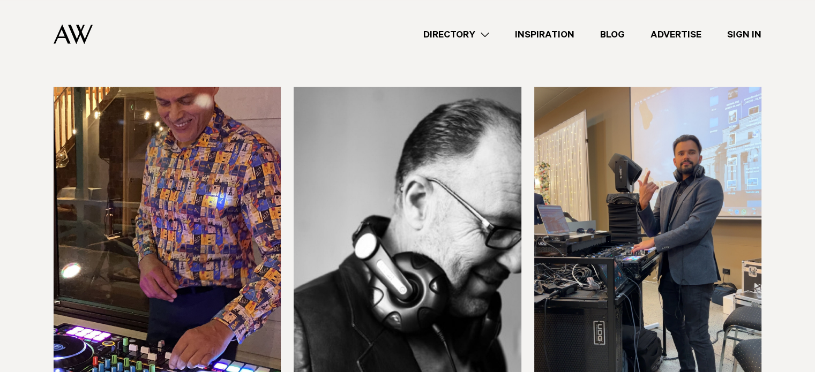
scroll to position [1882, 0]
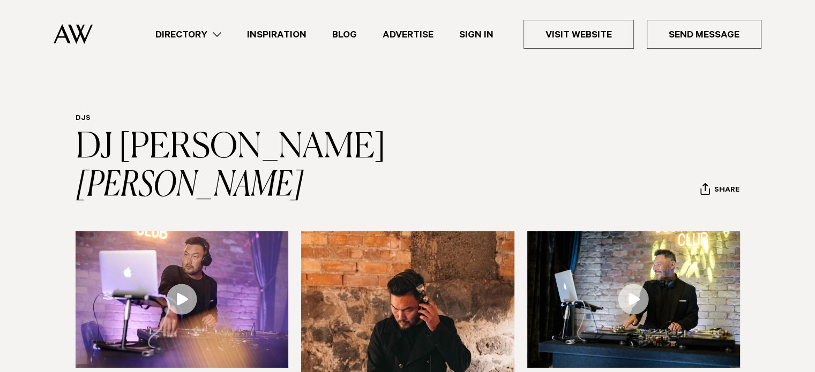
scroll to position [159, 0]
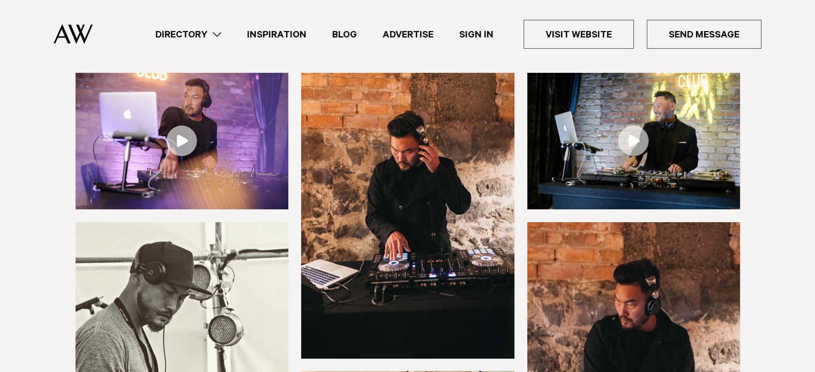
click at [183, 108] on link at bounding box center [182, 141] width 213 height 137
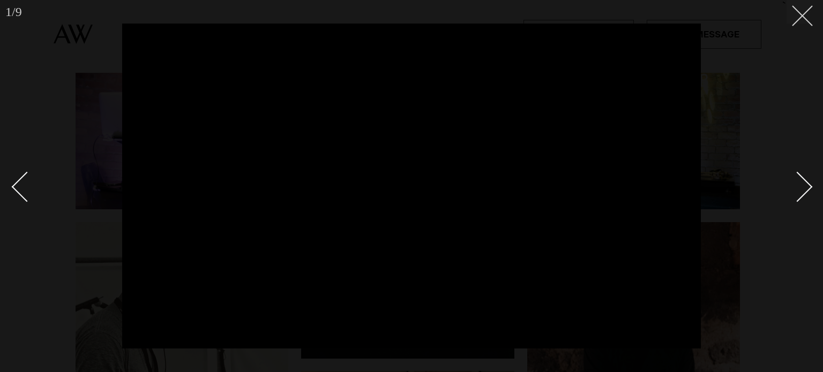
click at [808, 20] on button at bounding box center [799, 12] width 24 height 24
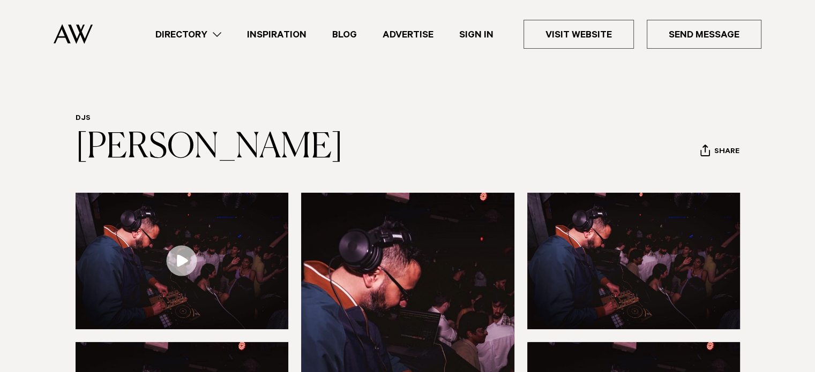
click at [154, 237] on img at bounding box center [182, 261] width 213 height 137
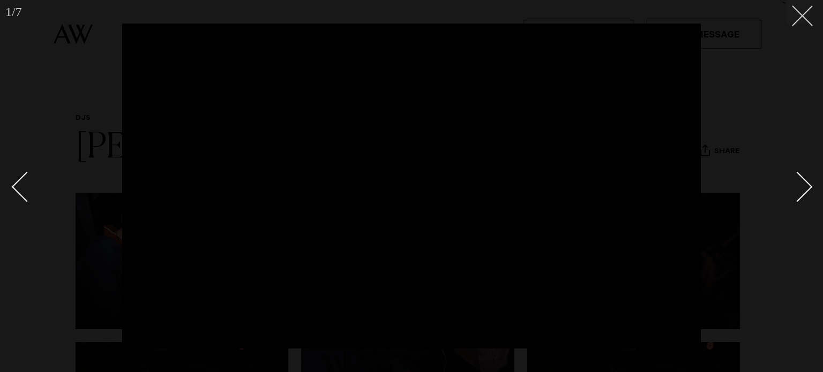
click at [800, 14] on icon at bounding box center [798, 11] width 13 height 13
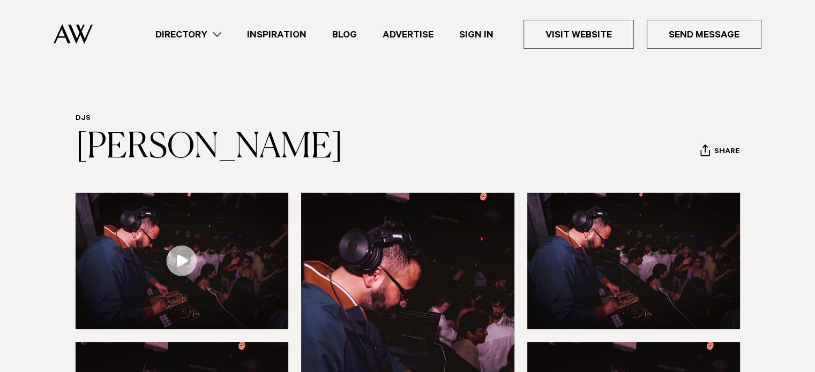
scroll to position [55, 0]
